Goal: Information Seeking & Learning: Find specific fact

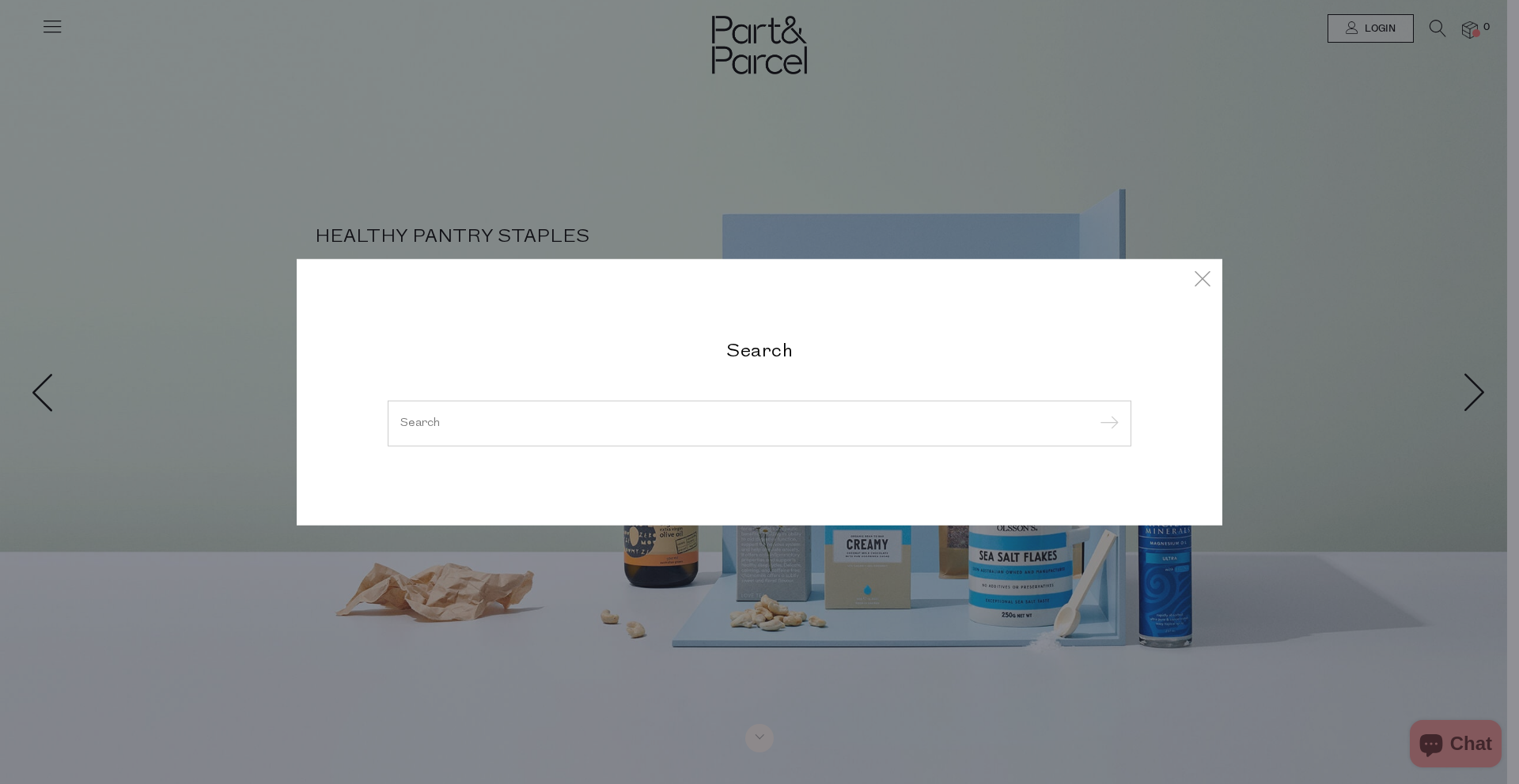
paste input "RAW-ORG-HON-GIANT-MALLEE-500G"
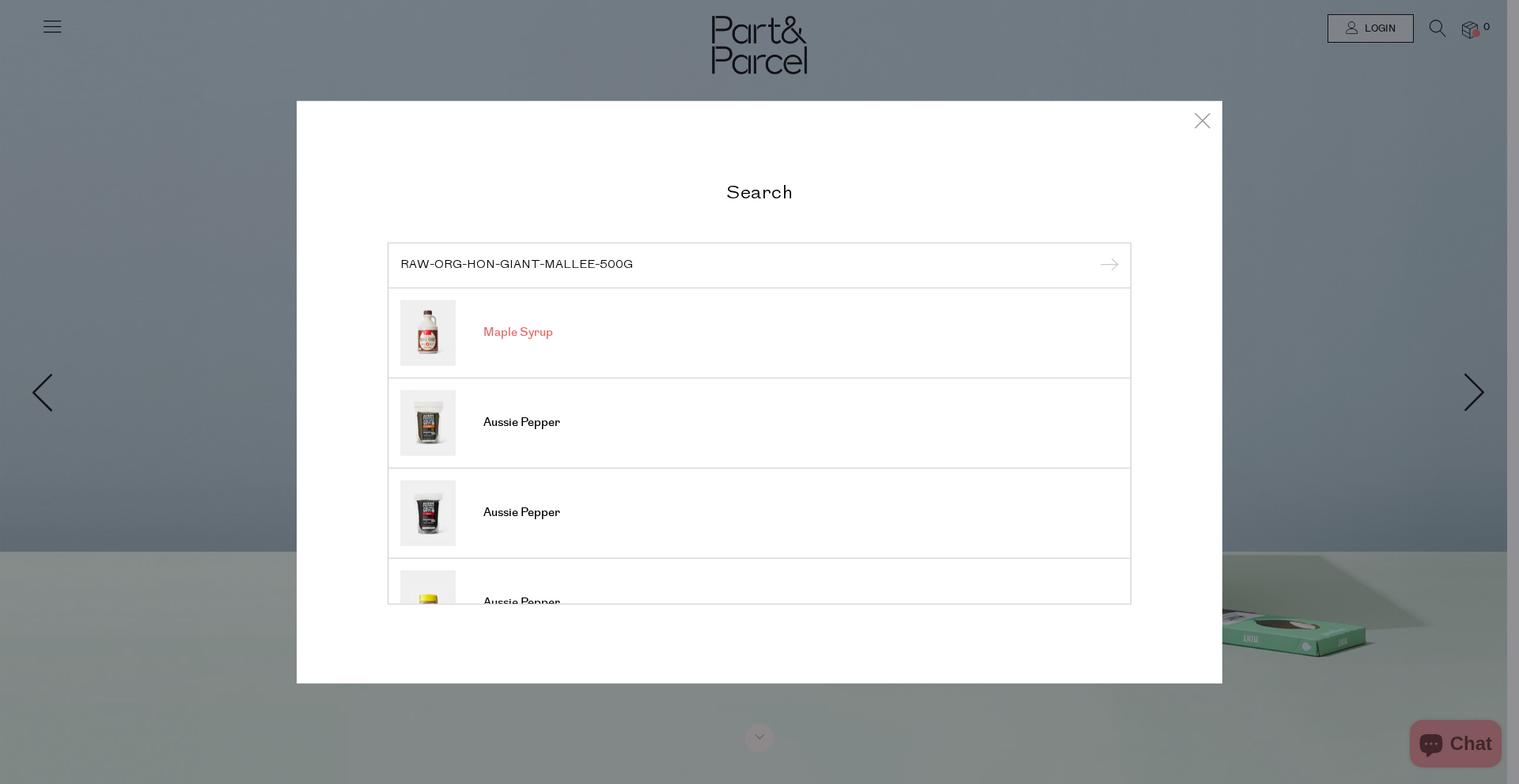
type input "RAW-ORG-HON-GIANT-MALLEE-500G"
click at [1095, 255] on input "submit" at bounding box center [1106, 266] width 24 height 24
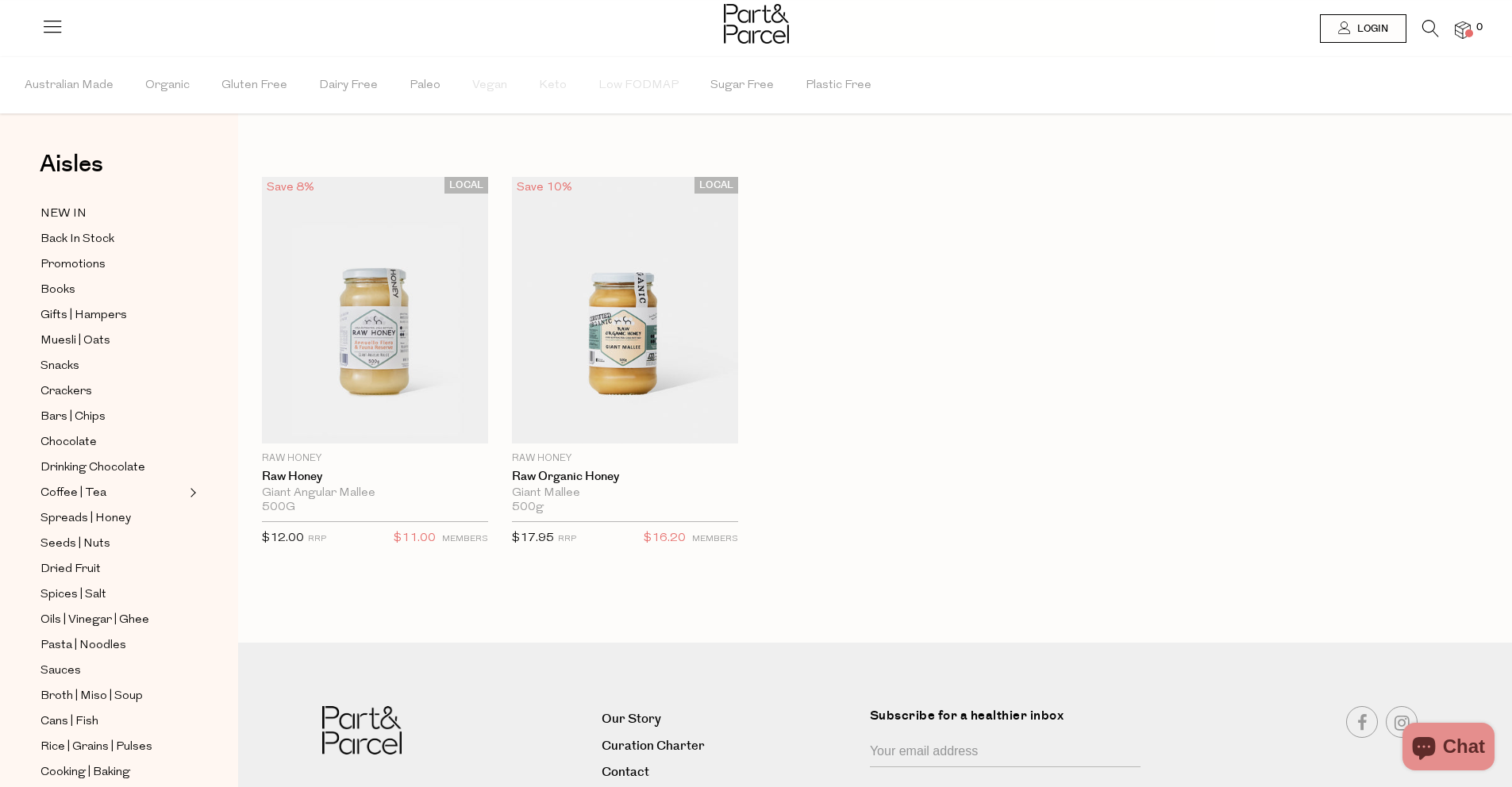
click at [1428, 28] on icon at bounding box center [1430, 29] width 17 height 18
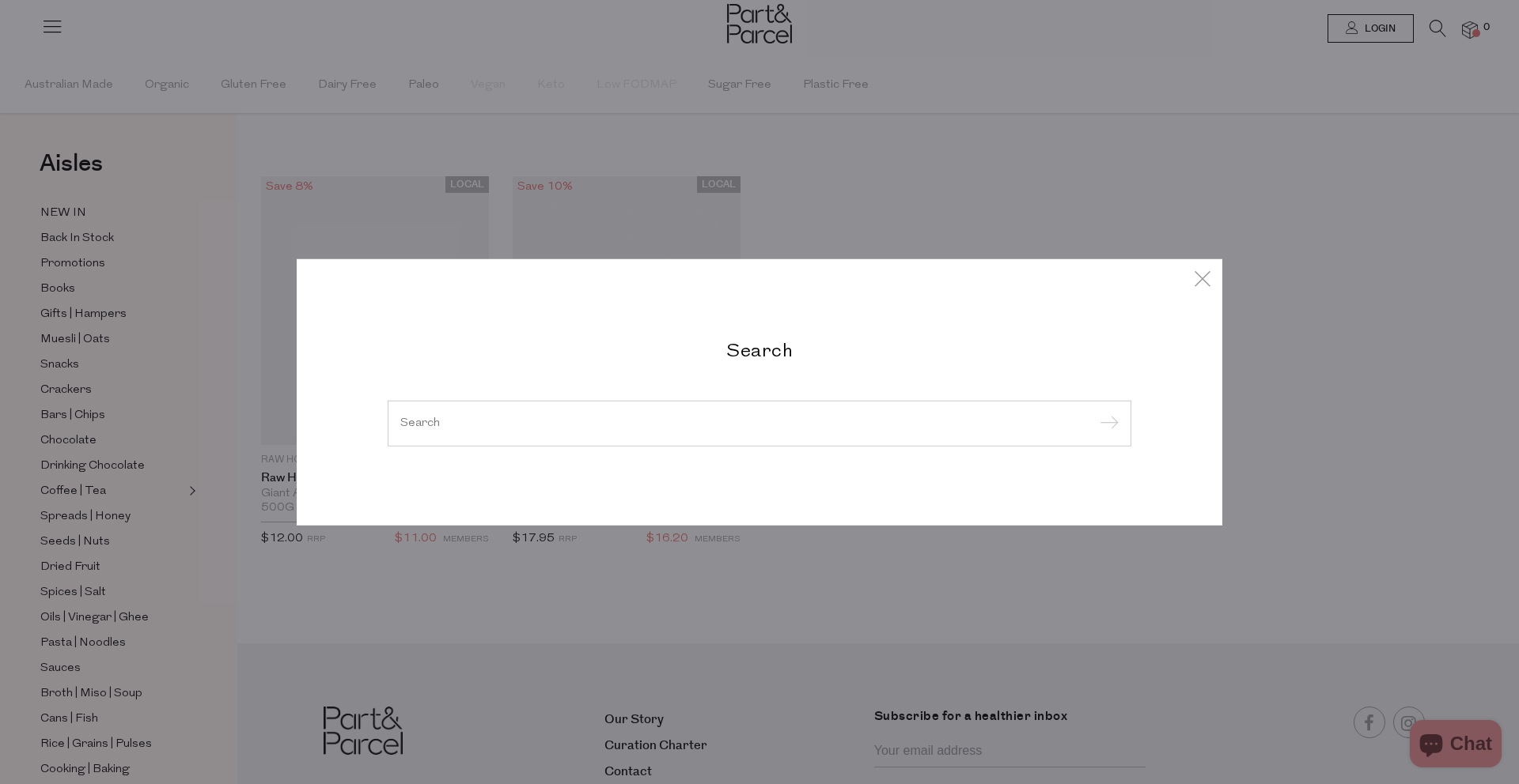
paste input "RAW-HON-GIANT-ANGULAR-MALEE-500G"
type input "RAW-HON-GIANT-ANGULAR-MALEE-500G"
click at [1095, 412] on input "submit" at bounding box center [1106, 423] width 24 height 24
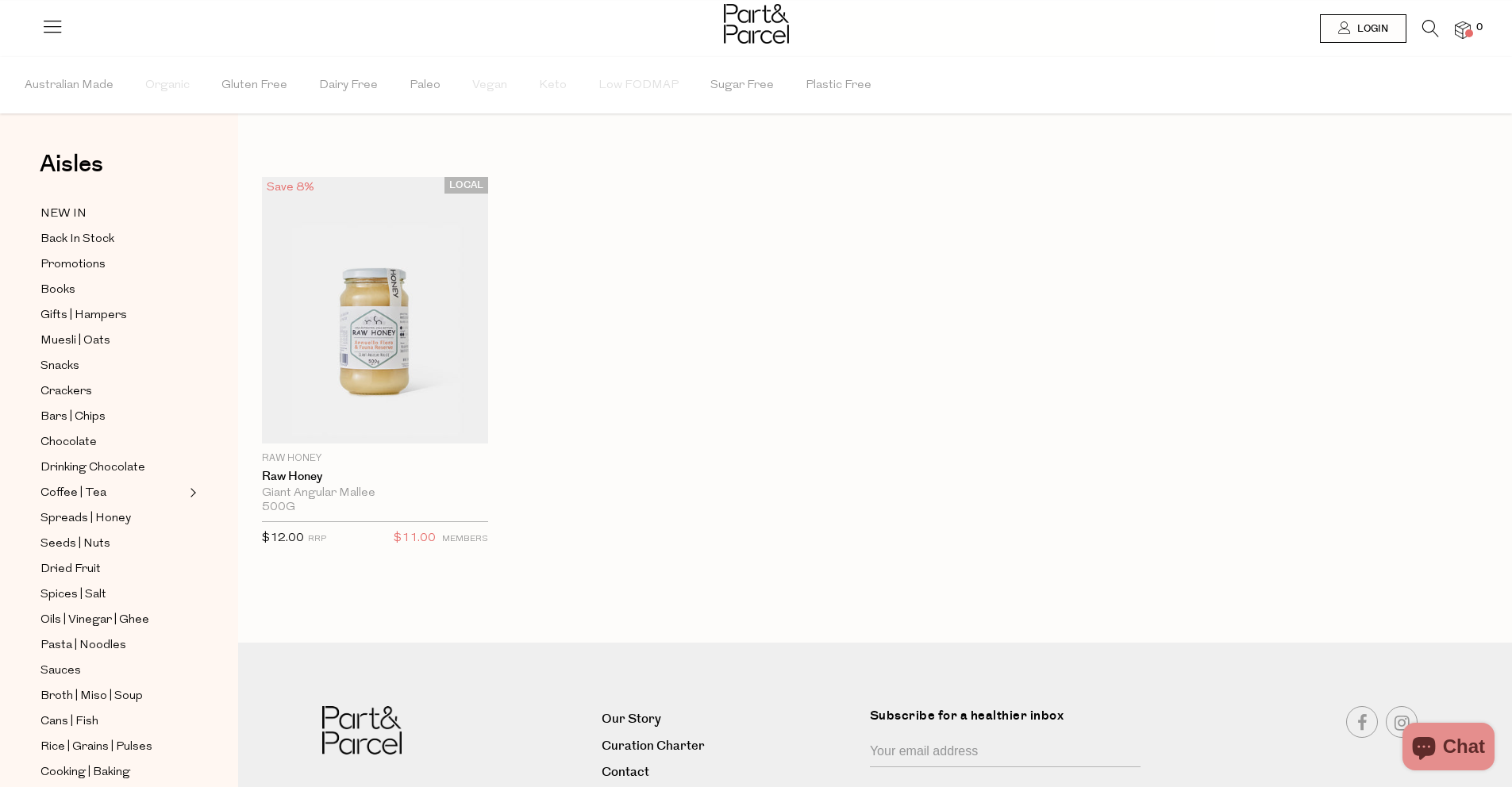
click at [1436, 26] on icon at bounding box center [1430, 29] width 17 height 18
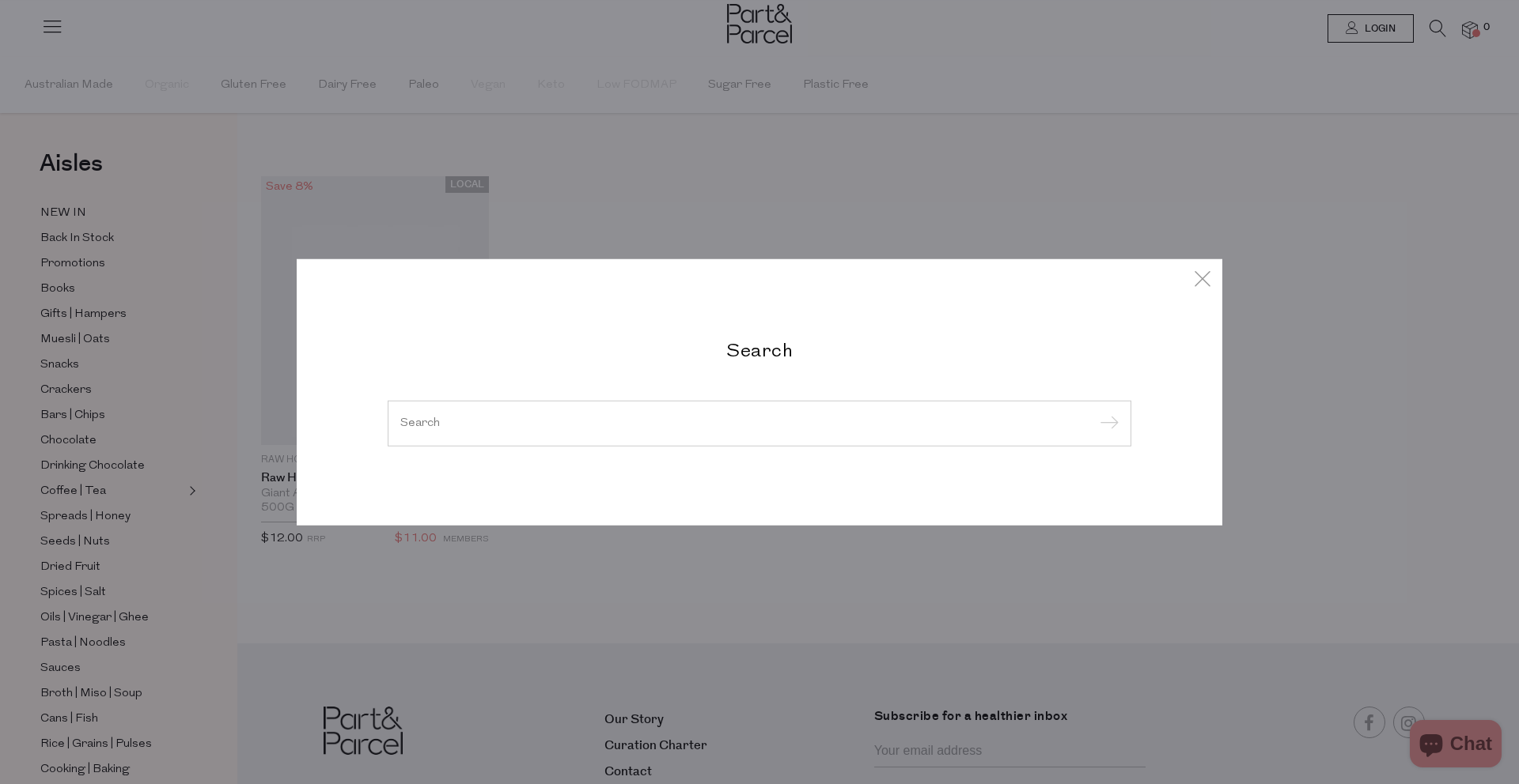
paste input "RAW-HON-WHITE-TEA-TREE-500G"
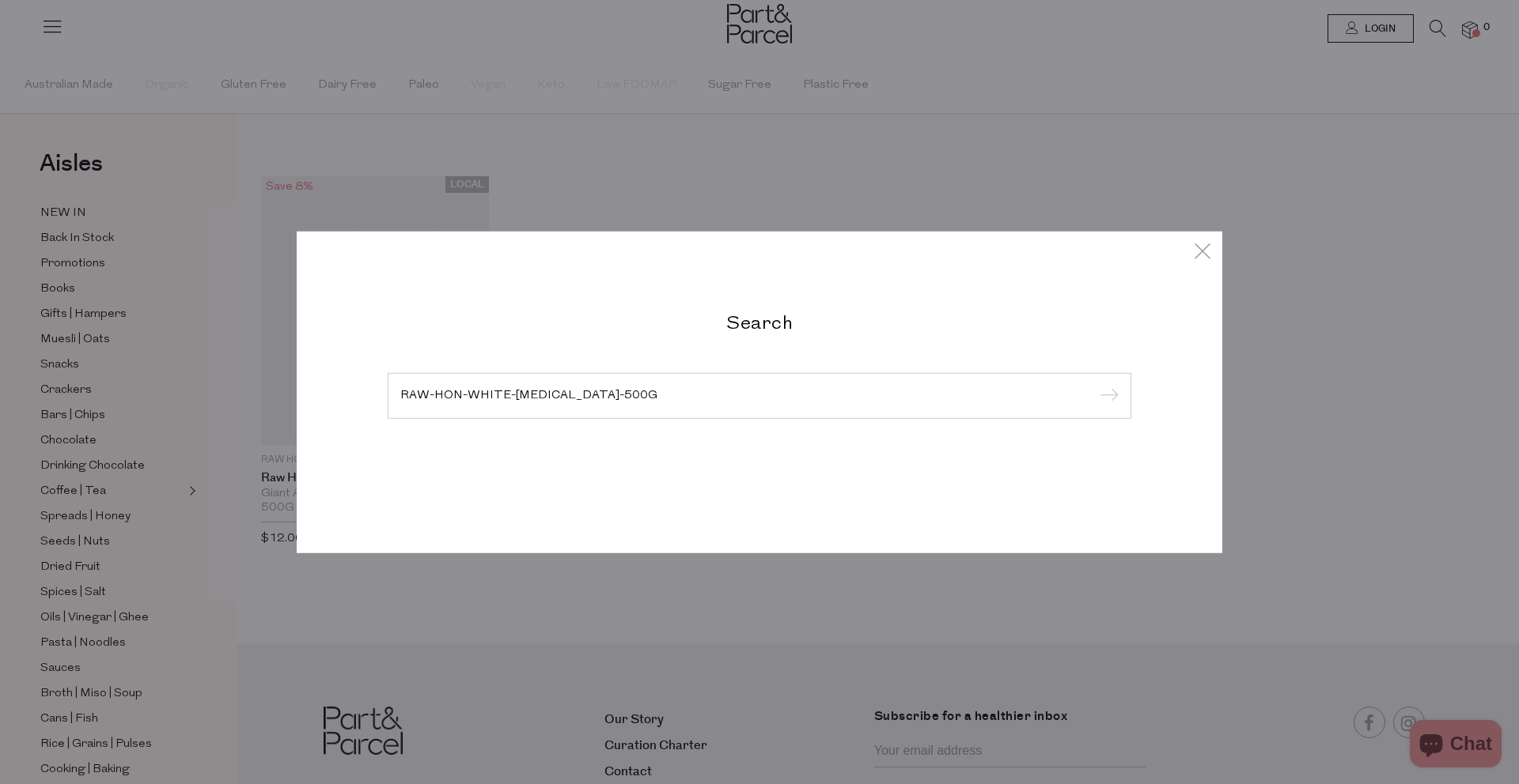
type input "RAW-HON-WHITE-TEA-TREE-500G"
click at [1095, 385] on input "submit" at bounding box center [1106, 397] width 24 height 24
